Goal: Transaction & Acquisition: Purchase product/service

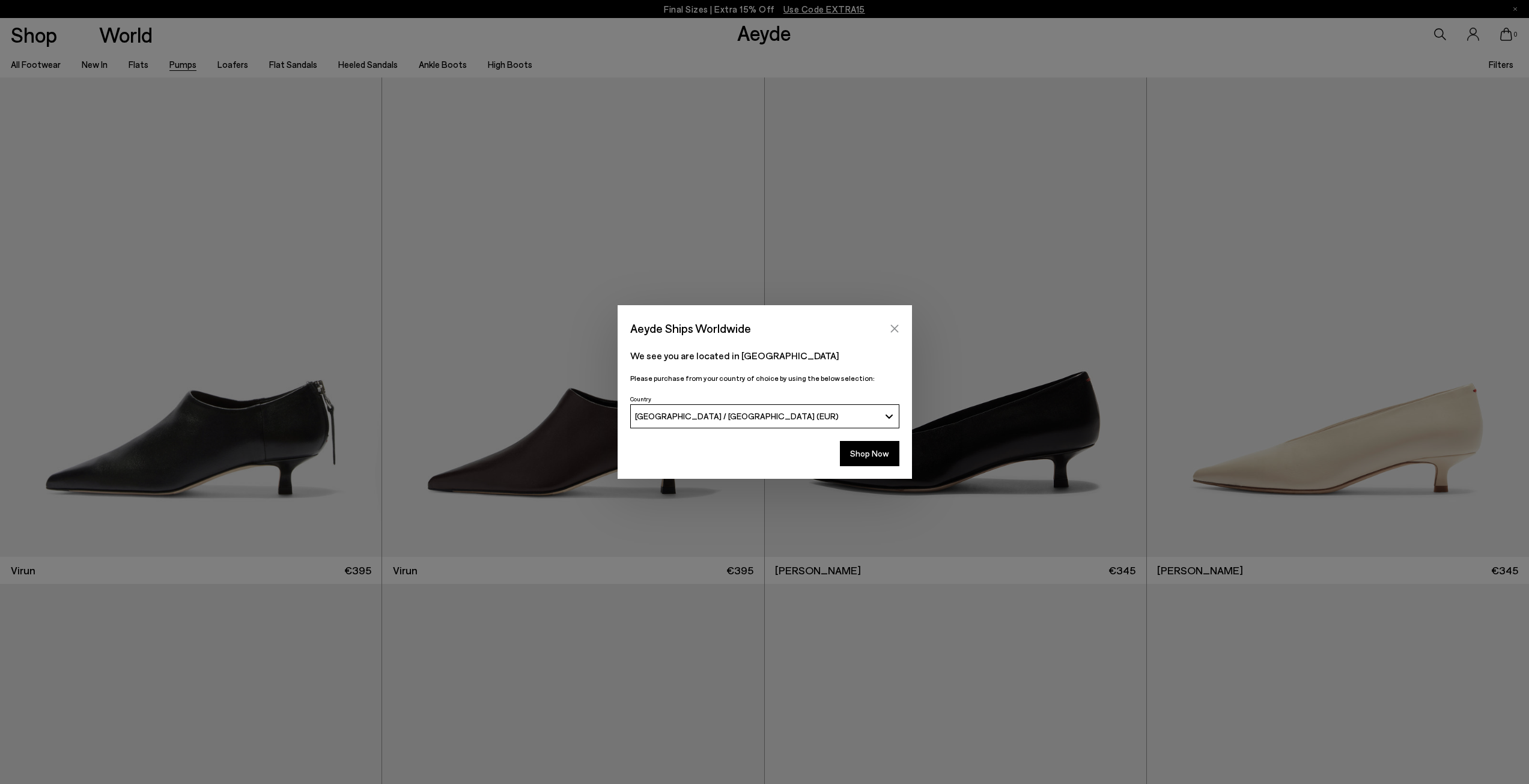
click at [900, 331] on button "Close" at bounding box center [895, 328] width 18 height 18
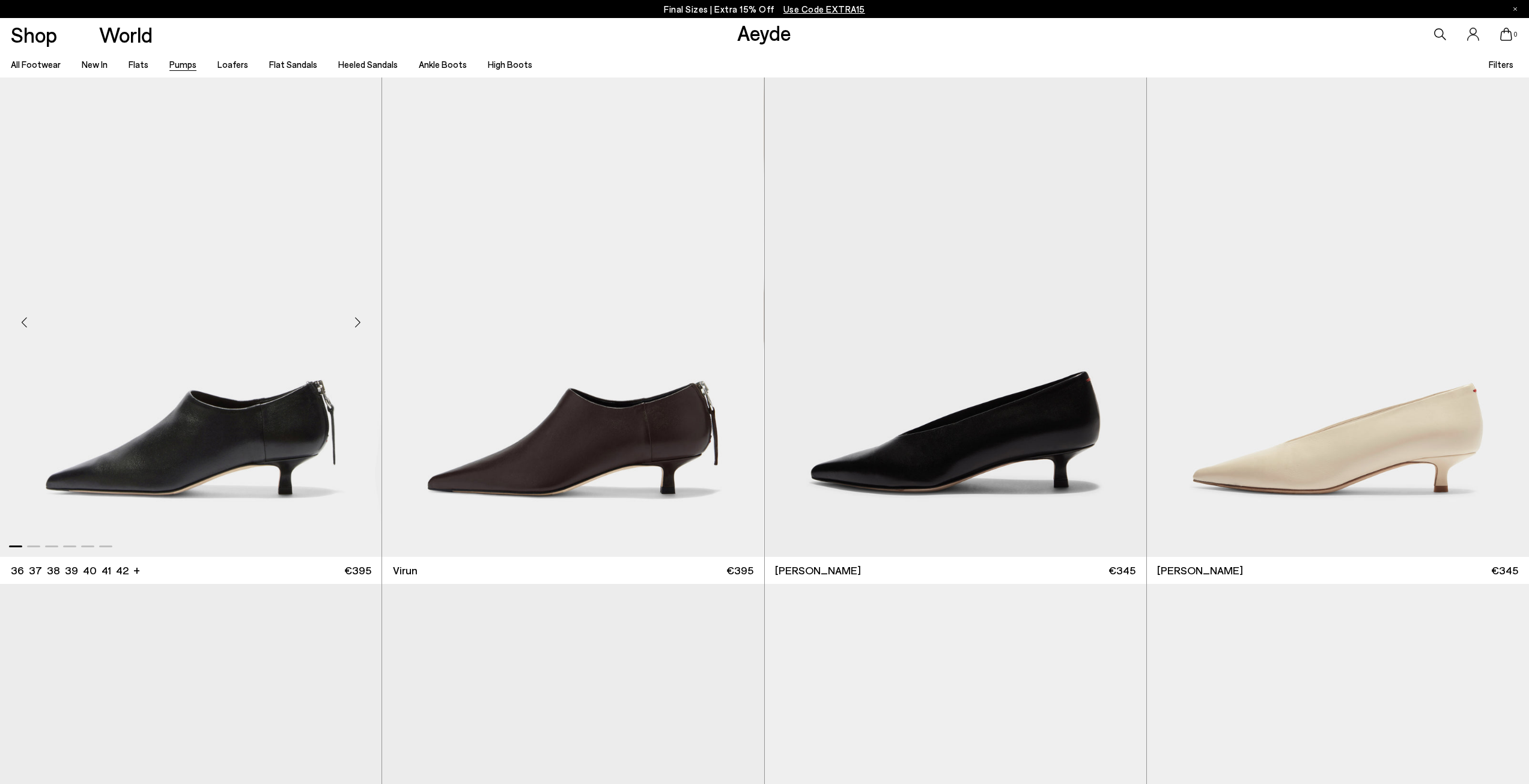
click at [259, 463] on img "1 / 6" at bounding box center [190, 317] width 381 height 480
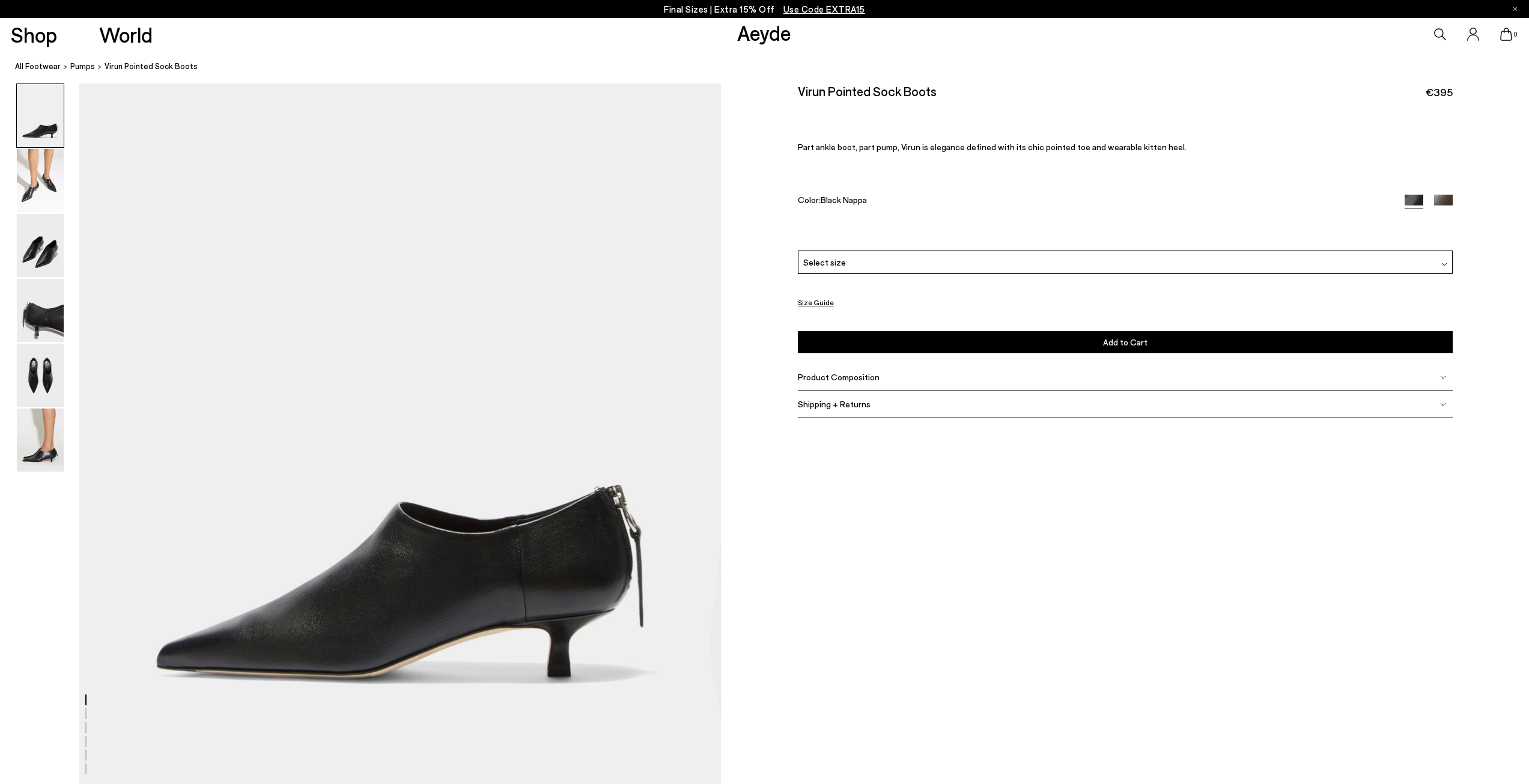
click at [1445, 204] on img at bounding box center [1443, 204] width 19 height 19
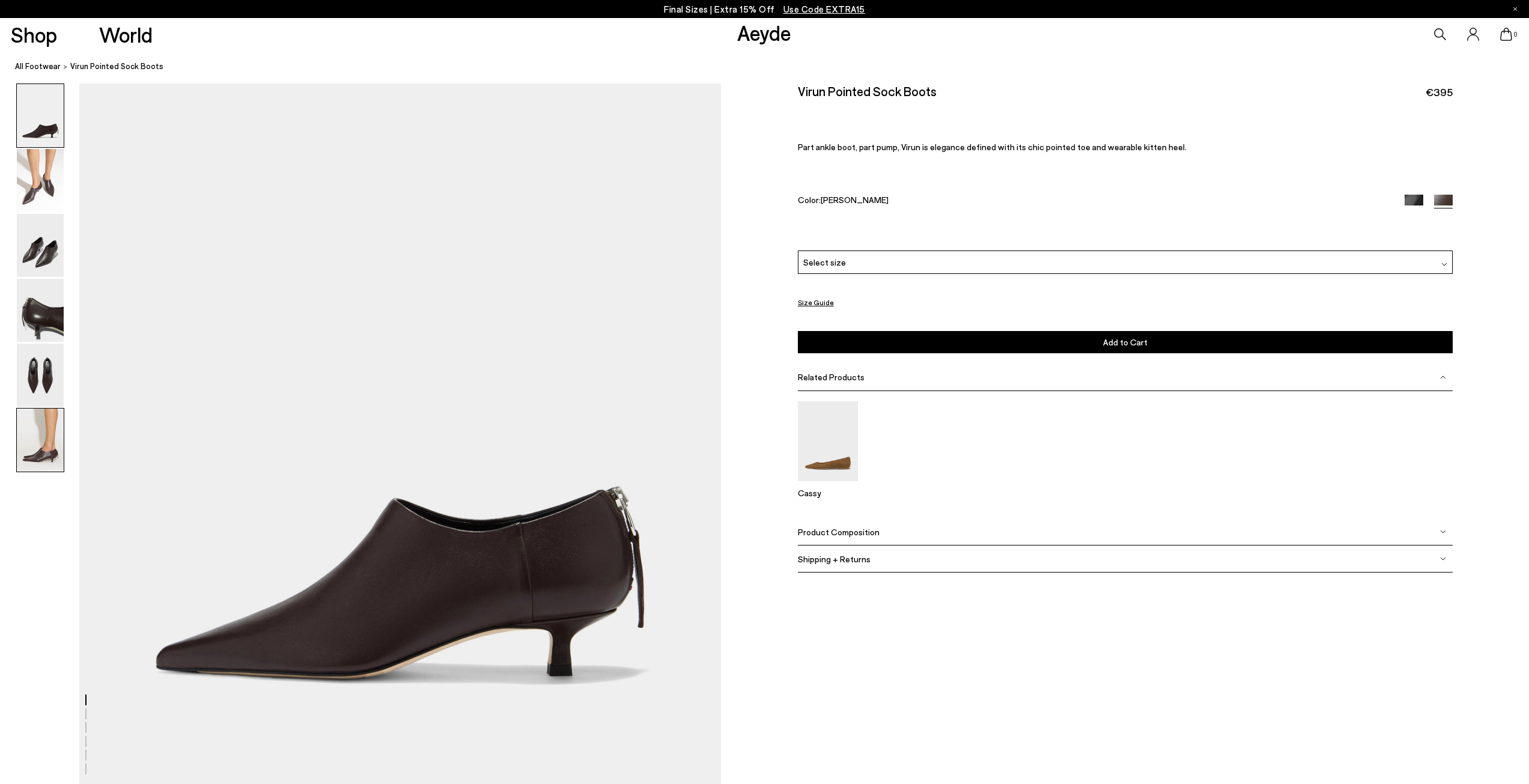
click at [53, 441] on img at bounding box center [40, 440] width 47 height 63
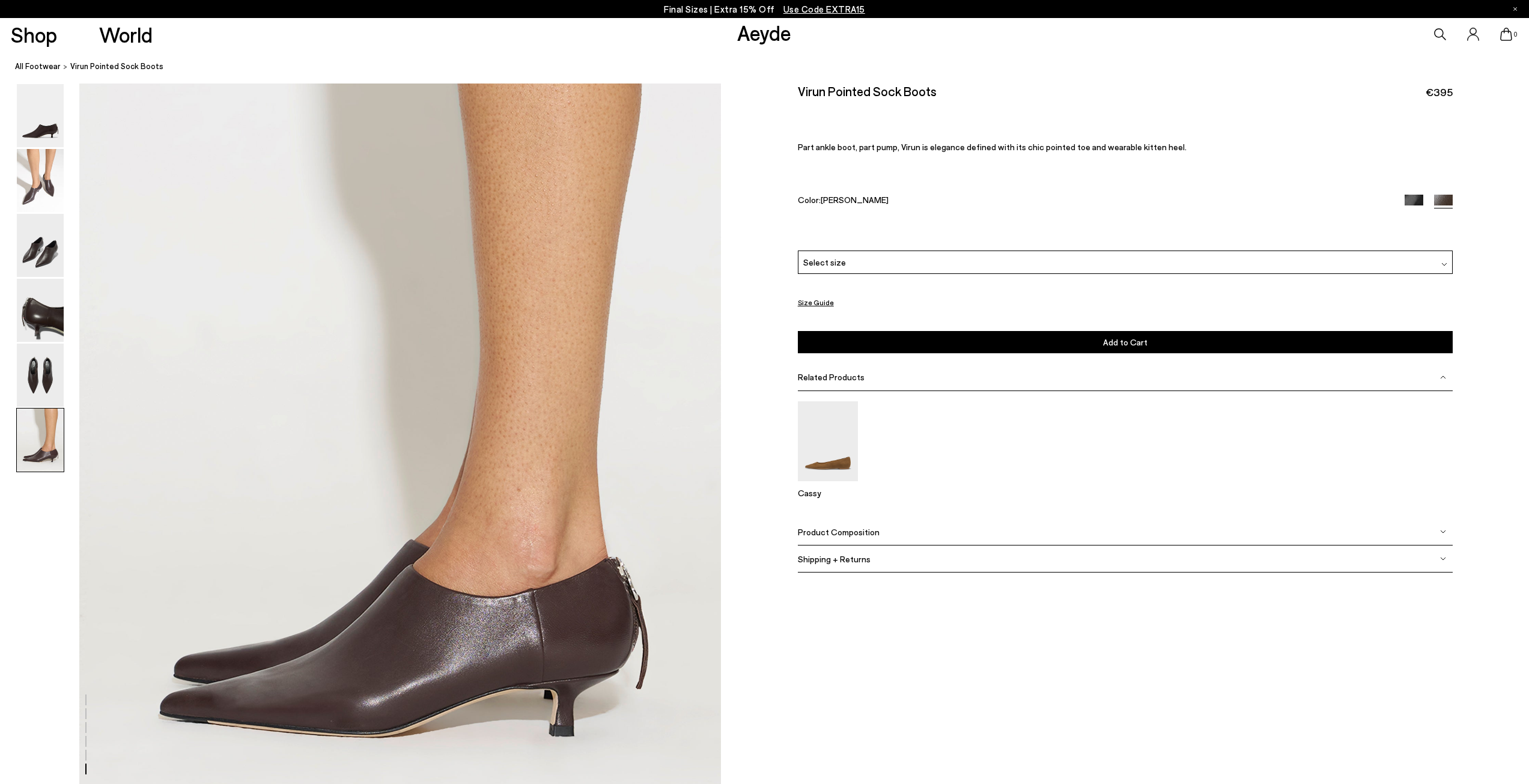
scroll to position [4215, 0]
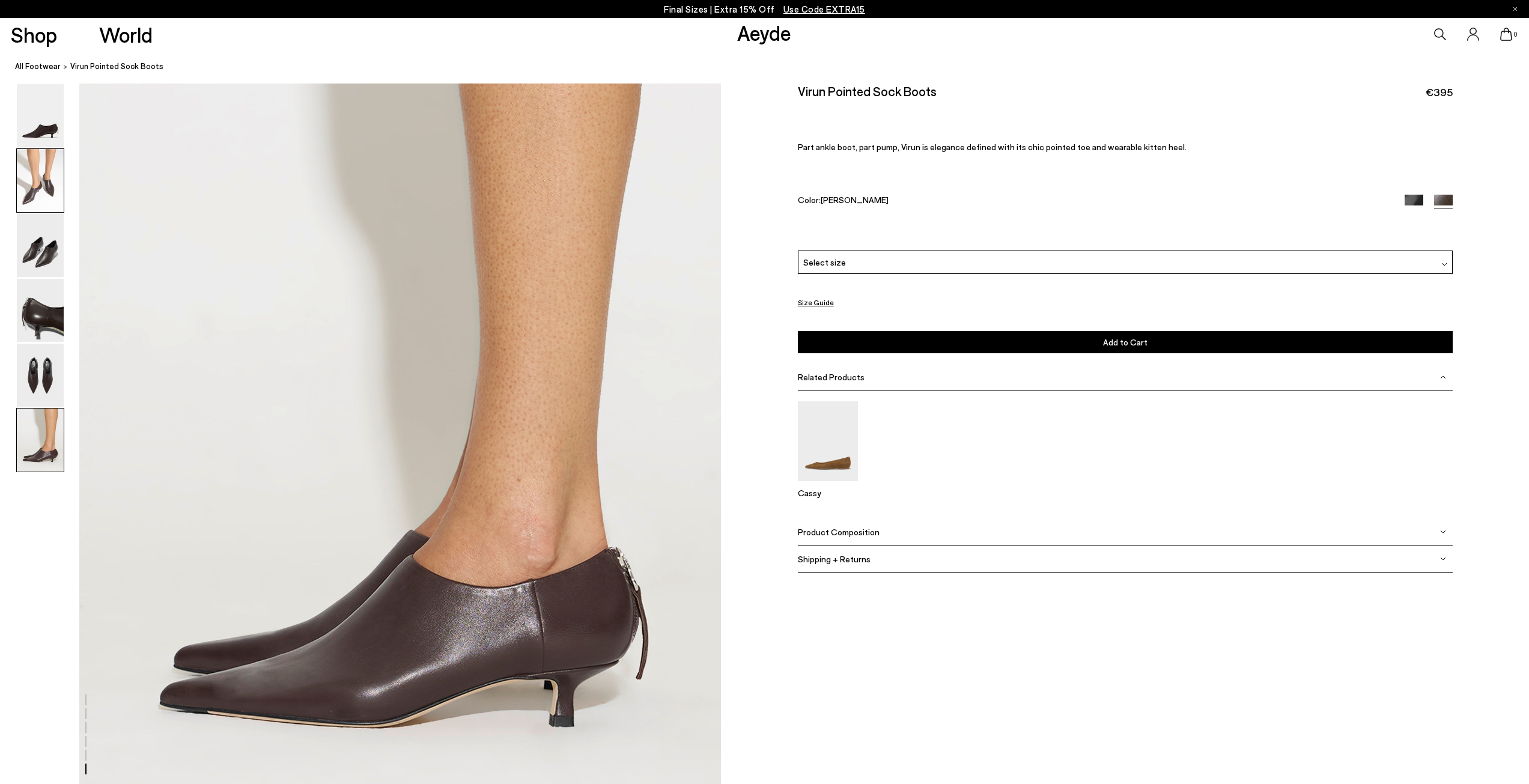
click at [45, 186] on img at bounding box center [40, 180] width 47 height 63
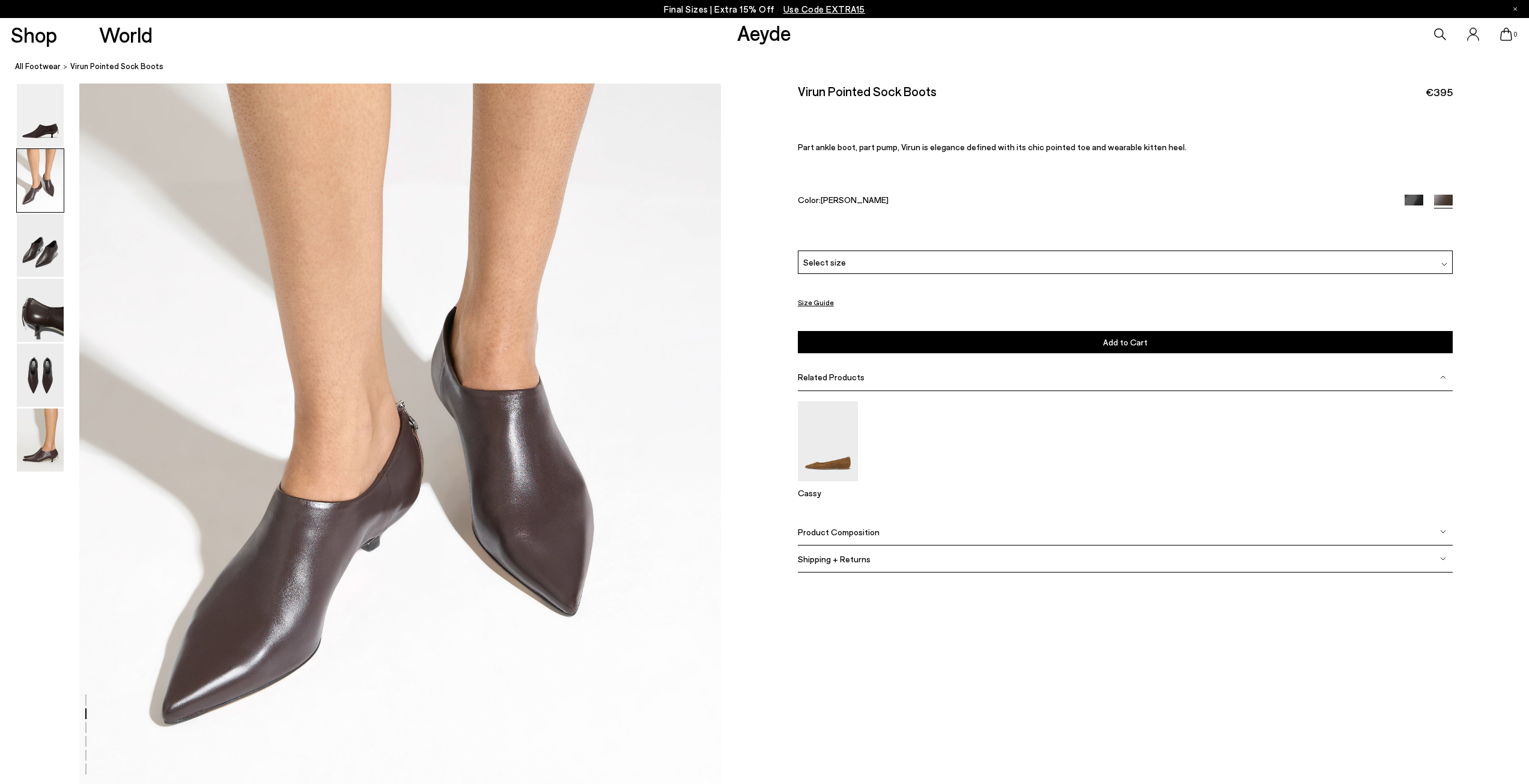
scroll to position [824, 0]
